Goal: Task Accomplishment & Management: Complete application form

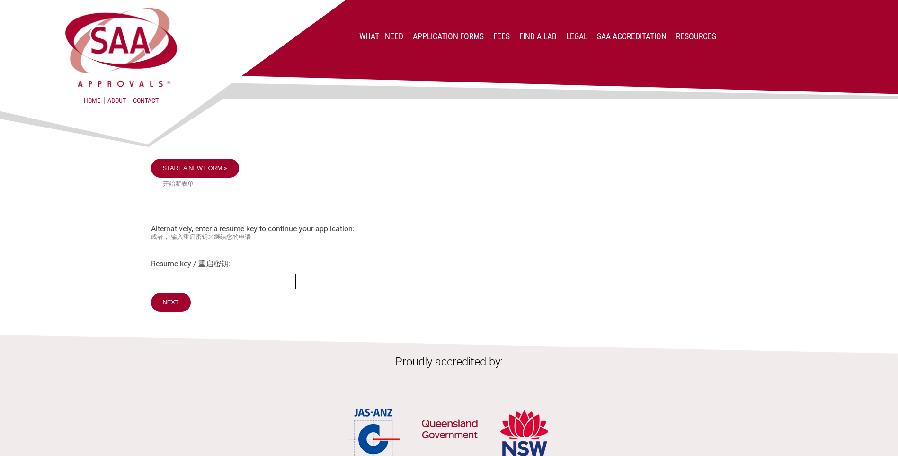
click at [164, 278] on input "Resume key / 重启密钥:" at bounding box center [223, 281] width 145 height 16
type input "9XtKLW29"
click at [174, 303] on input "Next" at bounding box center [171, 303] width 41 height 20
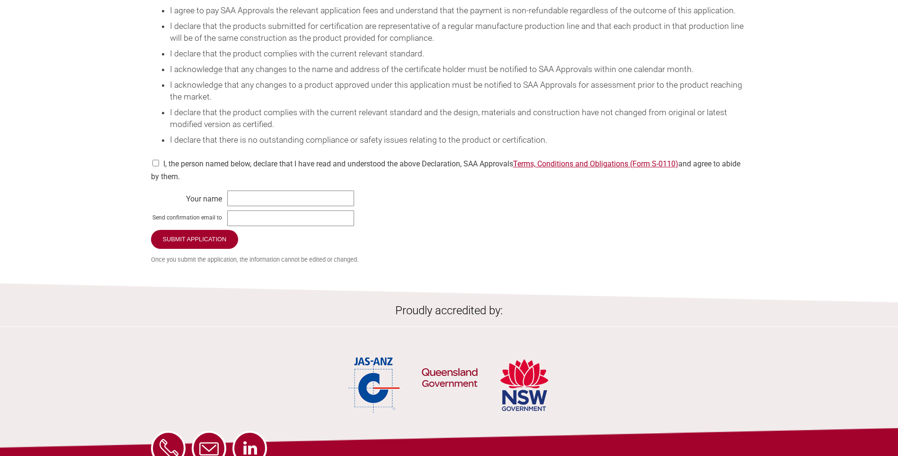
scroll to position [1279, 0]
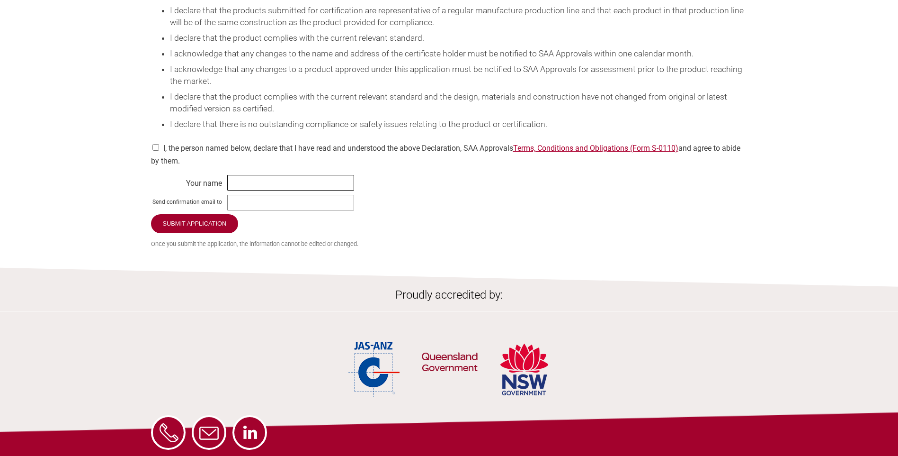
click at [263, 190] on input "text" at bounding box center [290, 183] width 127 height 16
type input "Suzanne Merry"
type input "admin.sa@pellenc.com.au"
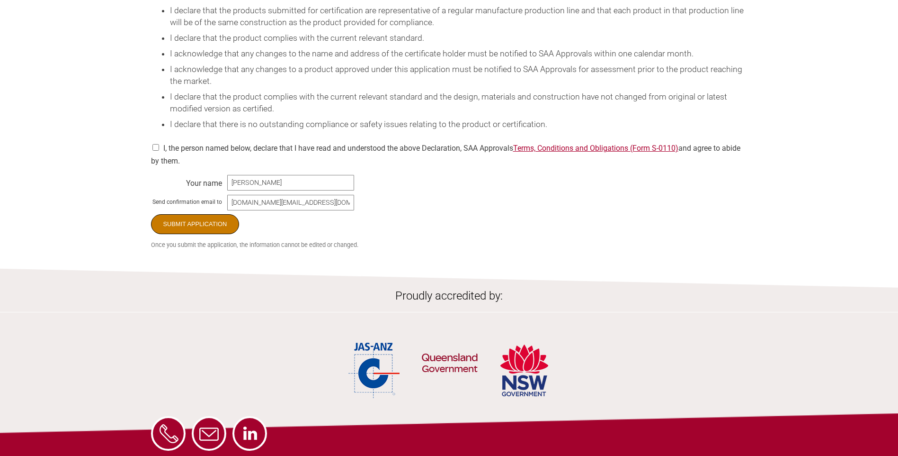
click at [198, 234] on input "Submit Application" at bounding box center [195, 224] width 89 height 20
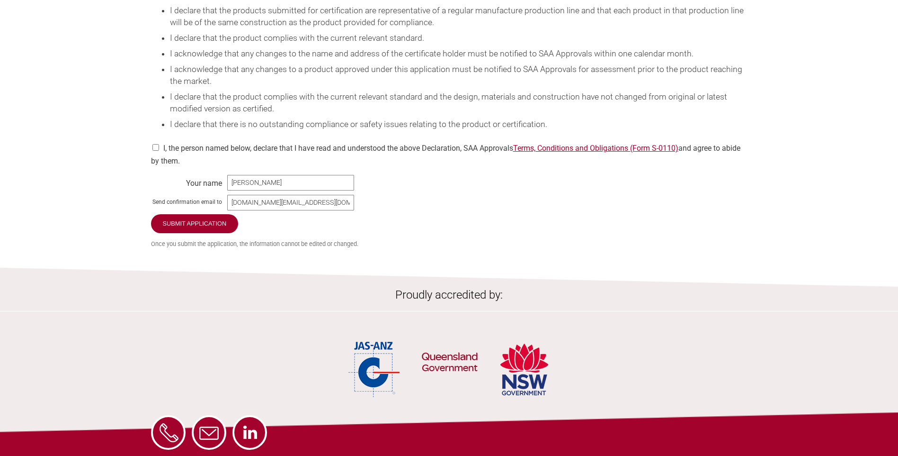
click at [153, 151] on input "checkbox" at bounding box center [155, 147] width 9 height 7
checkbox input "true"
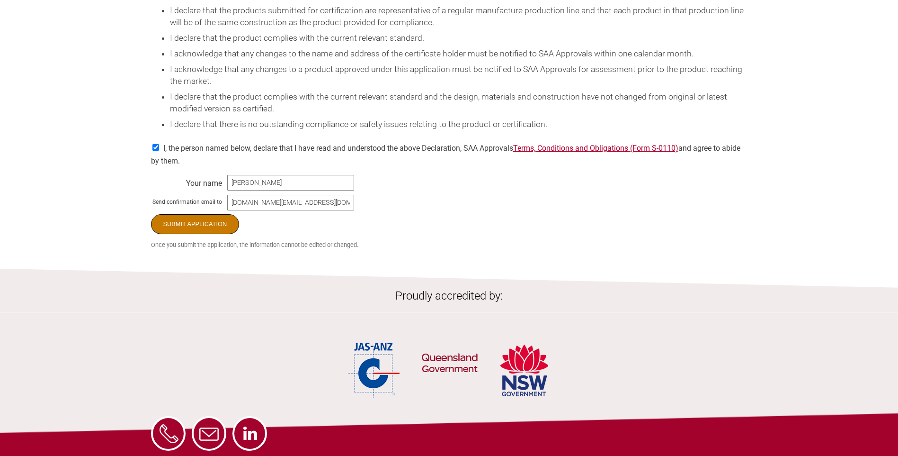
click at [185, 234] on input "Submit Application" at bounding box center [195, 224] width 89 height 20
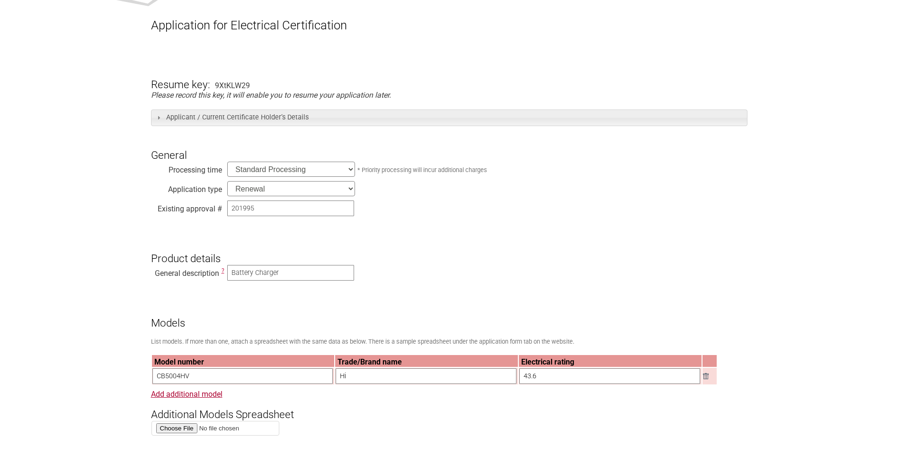
scroll to position [142, 0]
